Goal: Find contact information: Find contact information

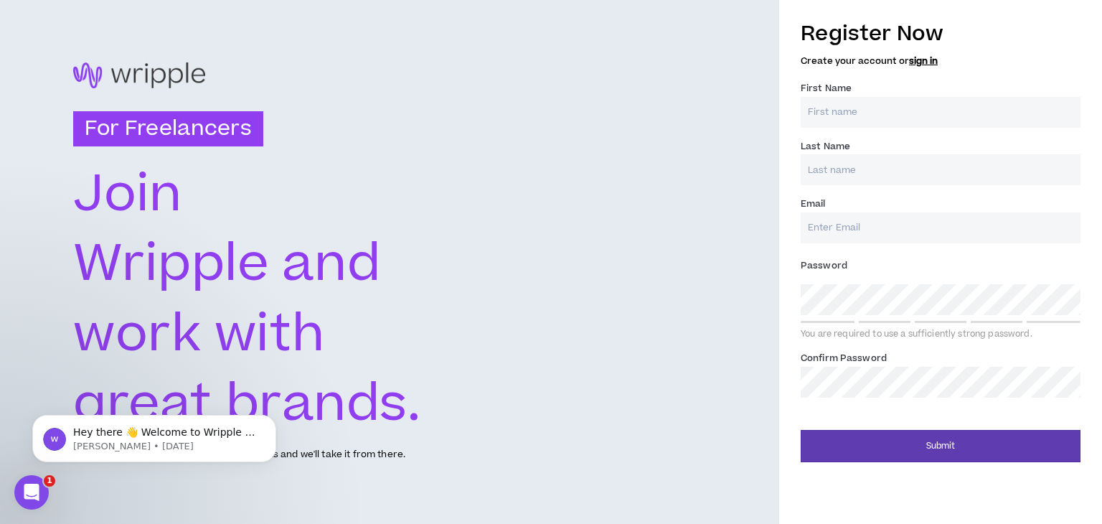
click at [843, 143] on label "Last Name *" at bounding box center [824, 146] width 49 height 23
click at [843, 154] on input "Last Name *" at bounding box center [940, 169] width 280 height 31
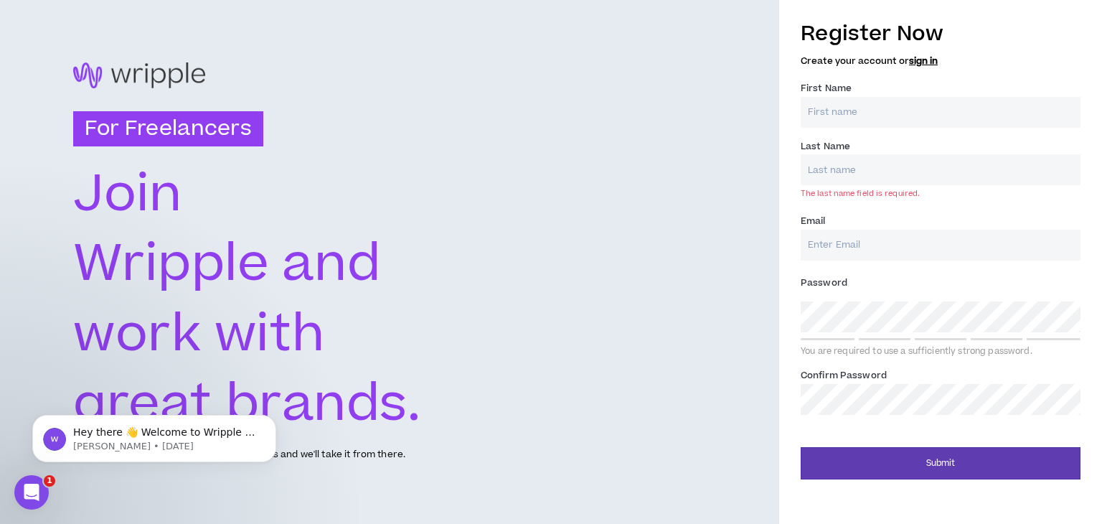
click at [859, 110] on input "First Name *" at bounding box center [940, 112] width 280 height 31
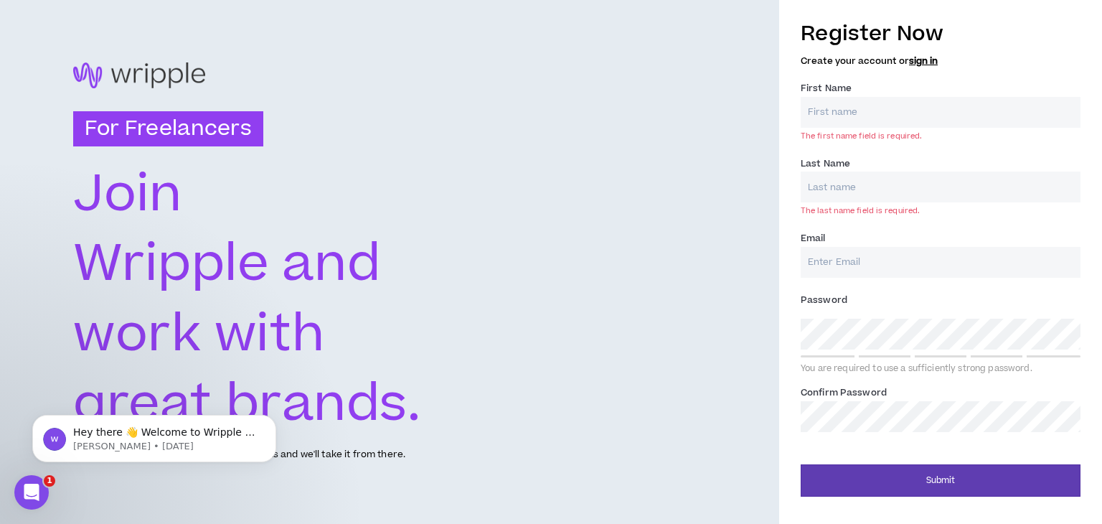
drag, startPoint x: 703, startPoint y: 338, endPoint x: 1064, endPoint y: 85, distance: 441.3
click at [1064, 85] on div "First Name * The first name field is required." at bounding box center [940, 110] width 280 height 60
click at [927, 61] on link "sign in" at bounding box center [923, 61] width 29 height 13
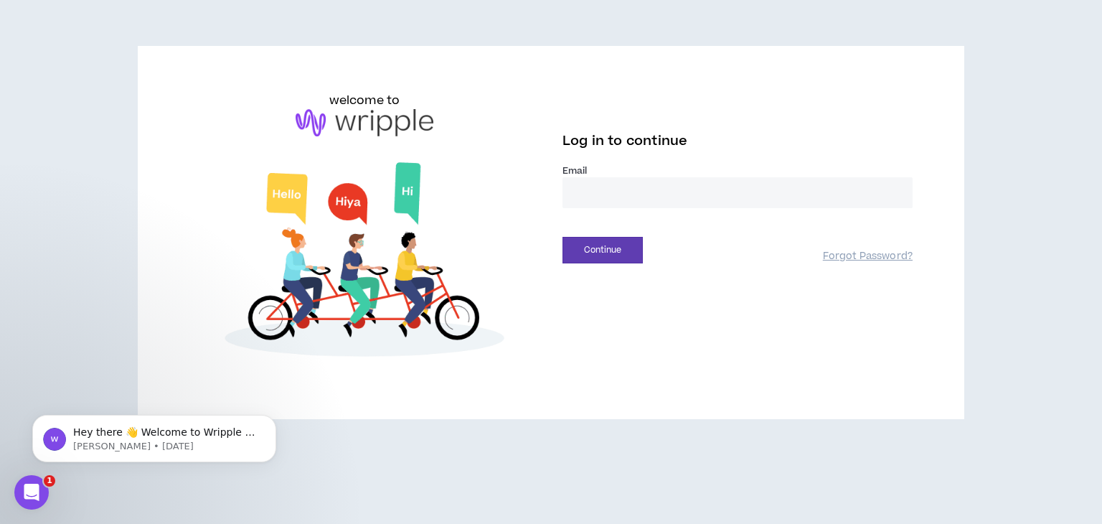
click at [667, 190] on input "email" at bounding box center [737, 192] width 350 height 31
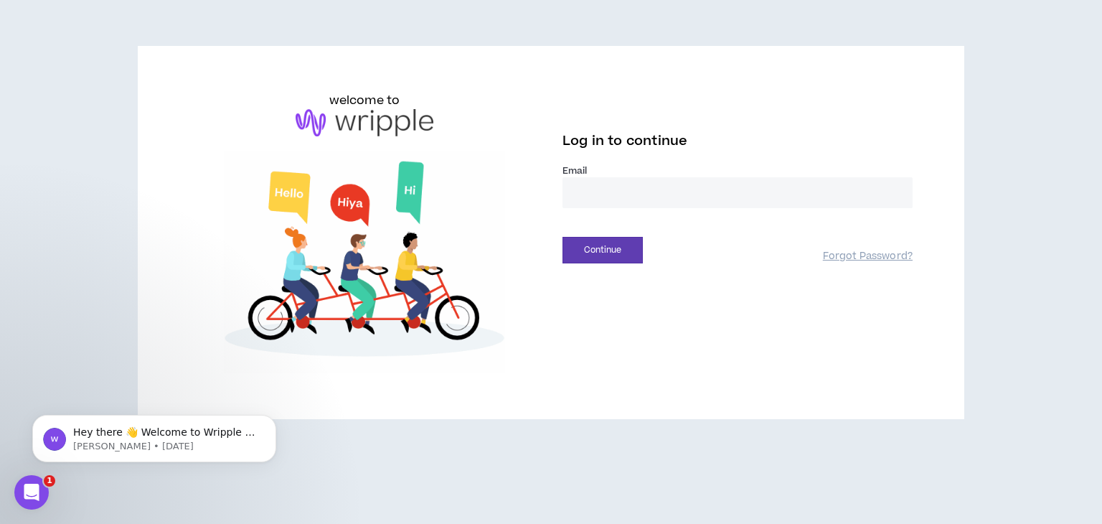
type input "**********"
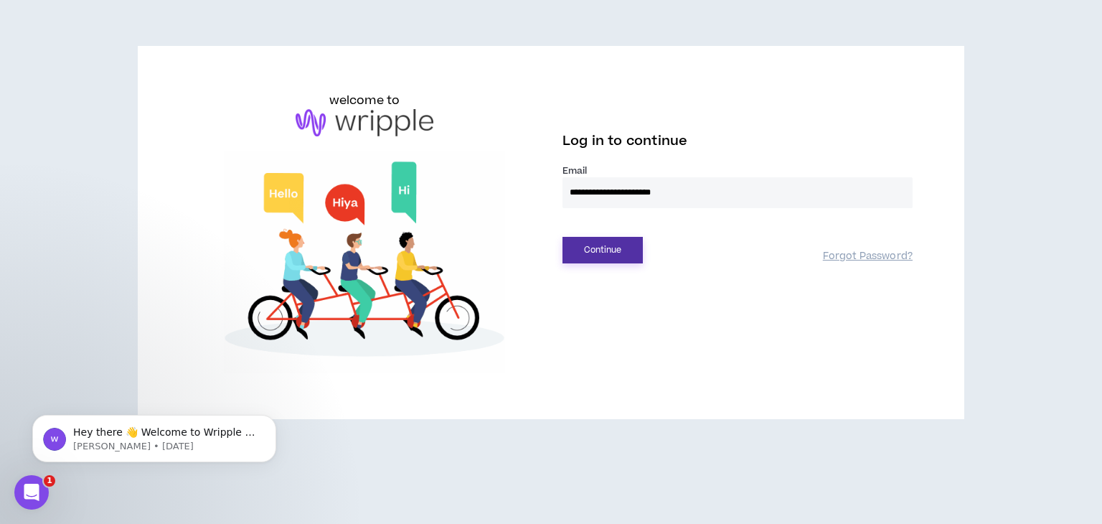
click at [611, 250] on button "Continue" at bounding box center [602, 250] width 80 height 27
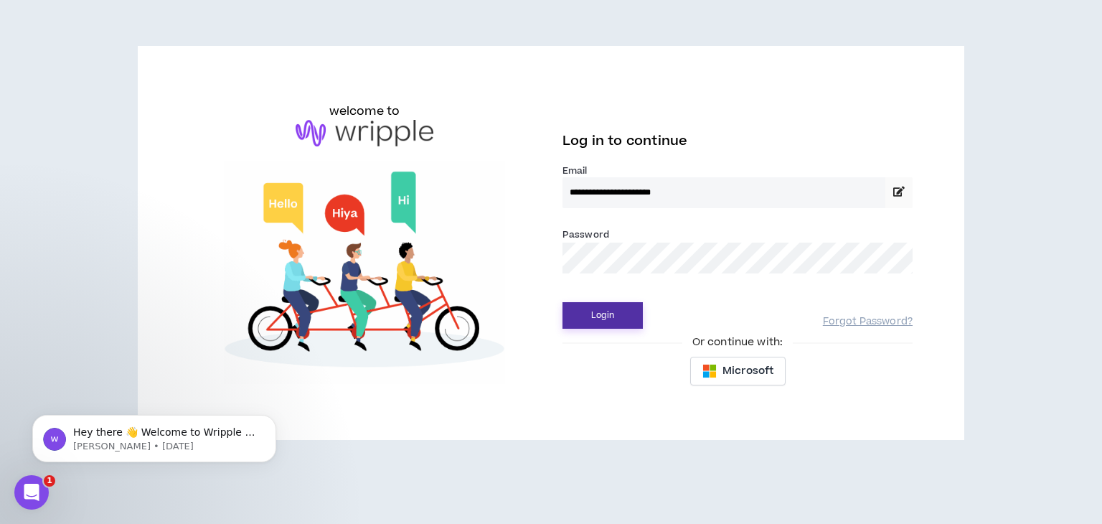
click at [630, 311] on button "Login" at bounding box center [602, 315] width 80 height 27
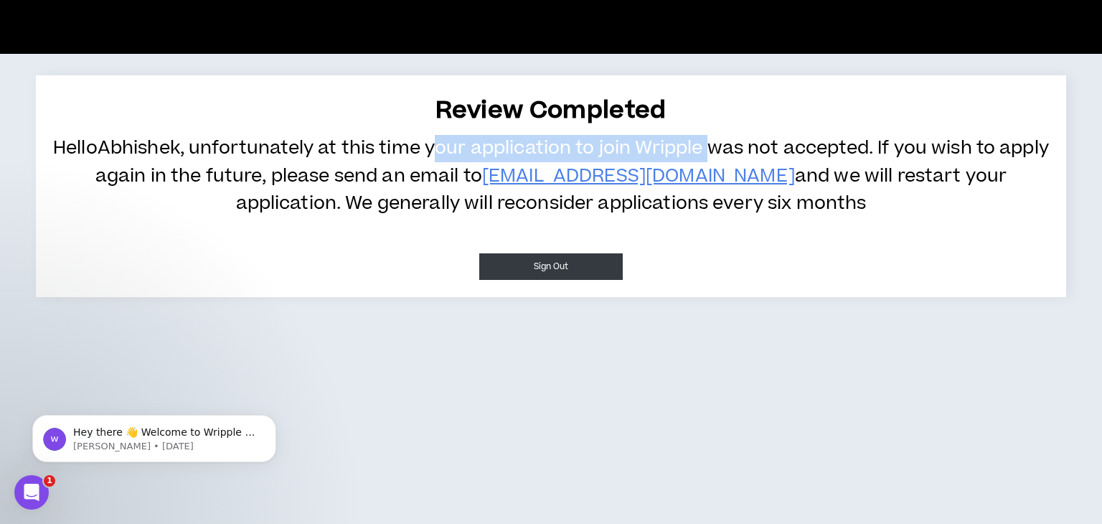
drag, startPoint x: 462, startPoint y: 153, endPoint x: 739, endPoint y: 138, distance: 278.0
click at [739, 138] on p "Hello [PERSON_NAME] , unfortunately at this time your application to join [PERS…" at bounding box center [550, 176] width 1001 height 82
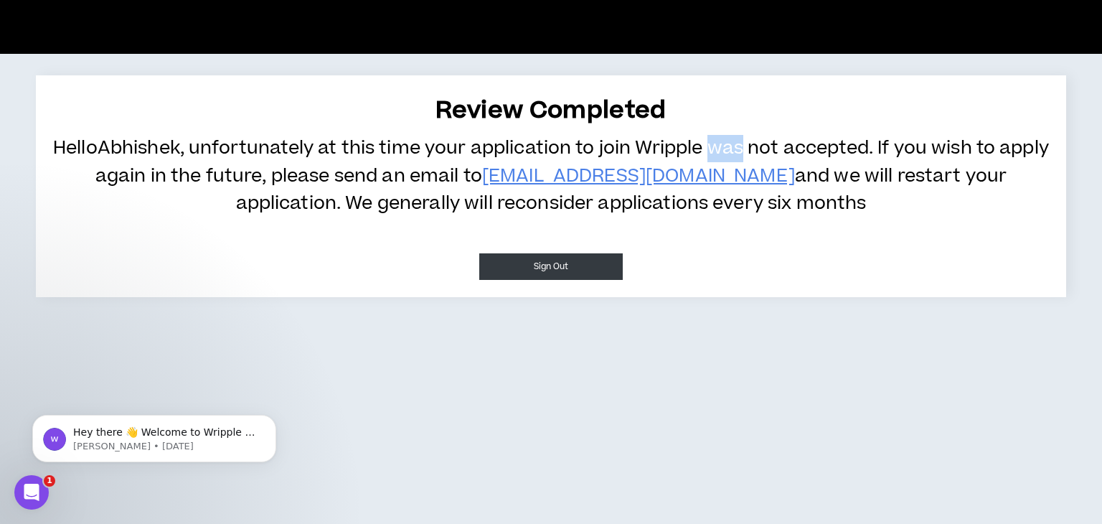
click at [739, 138] on p "Hello [PERSON_NAME] , unfortunately at this time your application to join [PERS…" at bounding box center [550, 176] width 1001 height 82
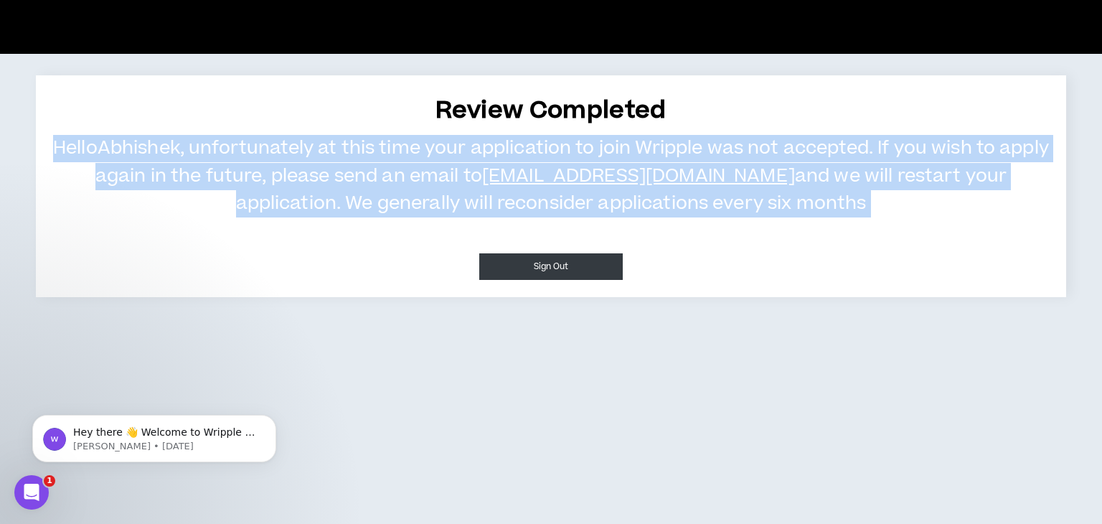
click at [739, 138] on p "Hello [PERSON_NAME] , unfortunately at this time your application to join [PERS…" at bounding box center [550, 176] width 1001 height 82
click at [450, 161] on p "Hello [PERSON_NAME] , unfortunately at this time your application to join [PERS…" at bounding box center [550, 176] width 1001 height 82
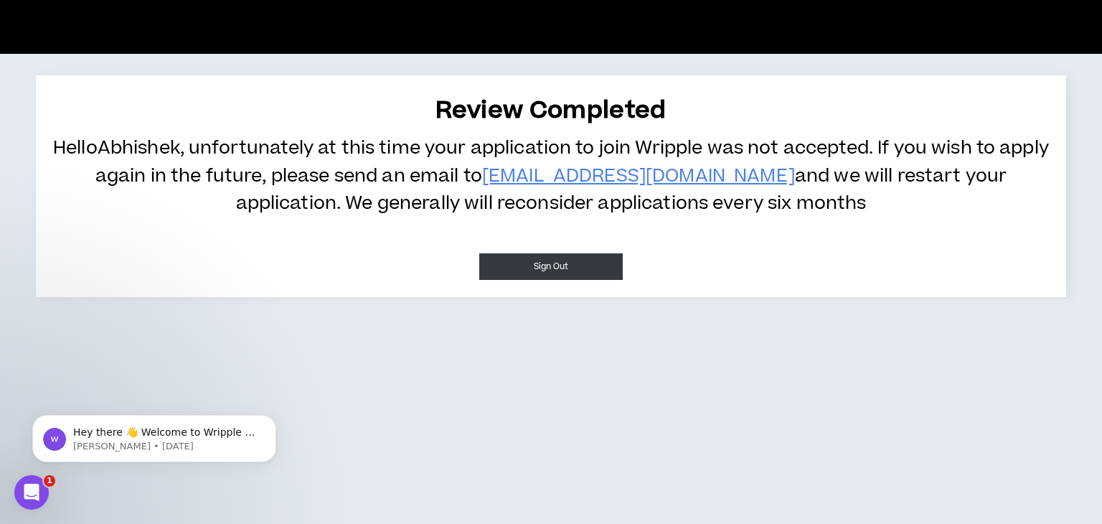
click at [439, 190] on p "Hello [PERSON_NAME] , unfortunately at this time your application to join [PERS…" at bounding box center [550, 176] width 1001 height 82
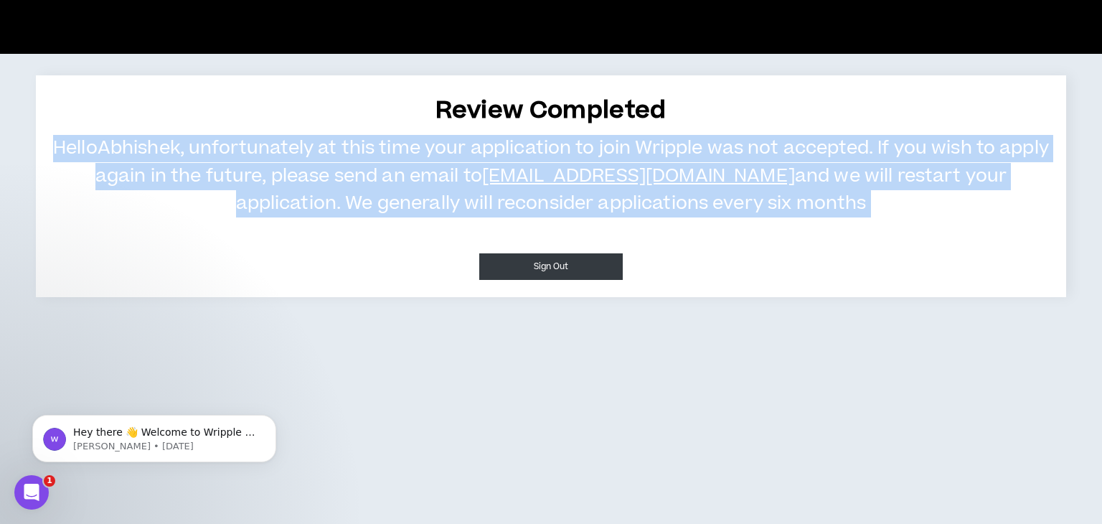
click at [439, 190] on p "Hello [PERSON_NAME] , unfortunately at this time your application to join [PERS…" at bounding box center [550, 176] width 1001 height 82
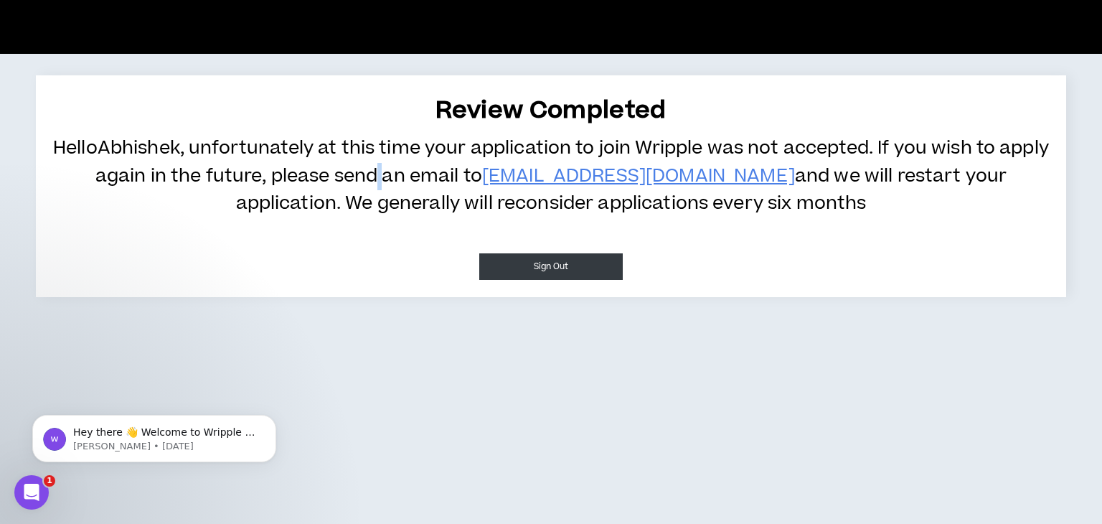
click at [439, 190] on p "Hello [PERSON_NAME] , unfortunately at this time your application to join [PERS…" at bounding box center [550, 176] width 1001 height 82
click at [549, 174] on p "Hello [PERSON_NAME] , unfortunately at this time your application to join [PERS…" at bounding box center [550, 176] width 1001 height 82
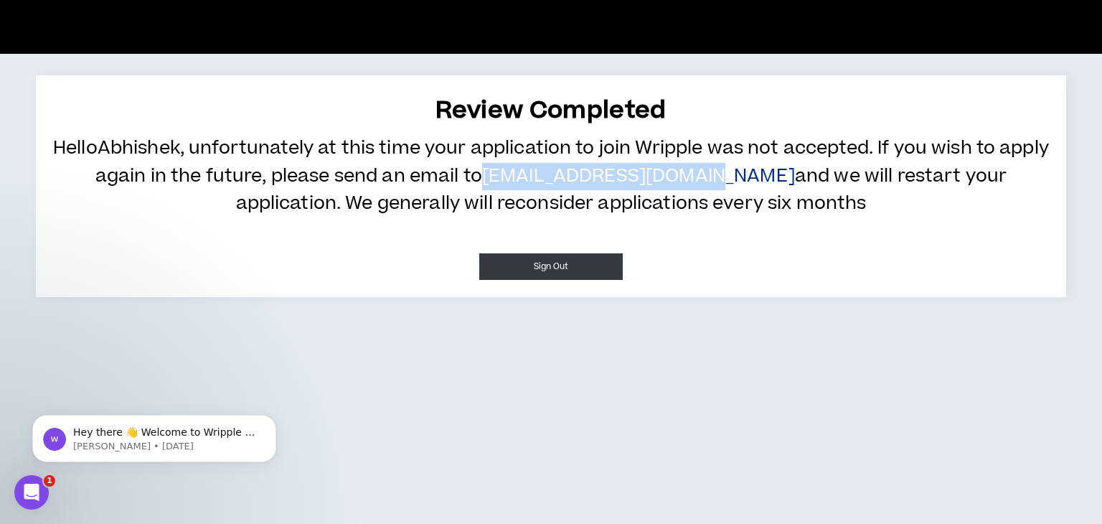
drag, startPoint x: 783, startPoint y: 176, endPoint x: 554, endPoint y: 169, distance: 229.6
click at [554, 169] on p "Hello [PERSON_NAME] , unfortunately at this time your application to join [PERS…" at bounding box center [550, 176] width 1001 height 82
copy link "[EMAIL_ADDRESS][DOMAIN_NAME]"
click at [298, 325] on div "Review Completed Hello [PERSON_NAME] , unfortunately at this time your applicat…" at bounding box center [551, 262] width 1102 height 524
